Goal: Task Accomplishment & Management: Use online tool/utility

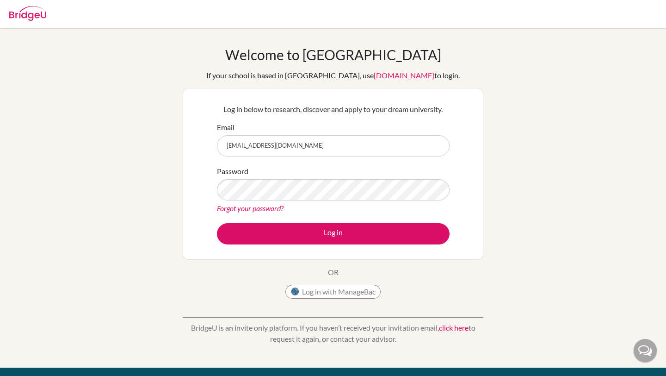
type input "[EMAIL_ADDRESS][DOMAIN_NAME]"
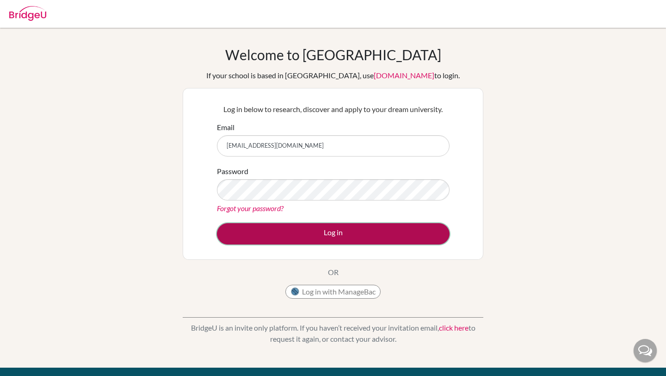
click at [301, 235] on button "Log in" at bounding box center [333, 233] width 233 height 21
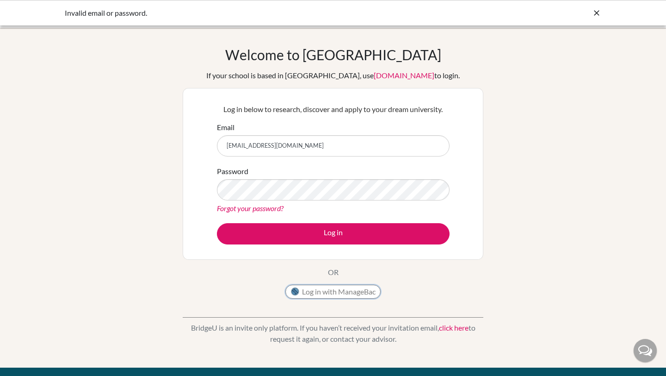
click at [327, 286] on button "Log in with ManageBac" at bounding box center [332, 291] width 95 height 14
click at [346, 294] on button "Log in with ManageBac" at bounding box center [332, 291] width 95 height 14
